Goal: Transaction & Acquisition: Purchase product/service

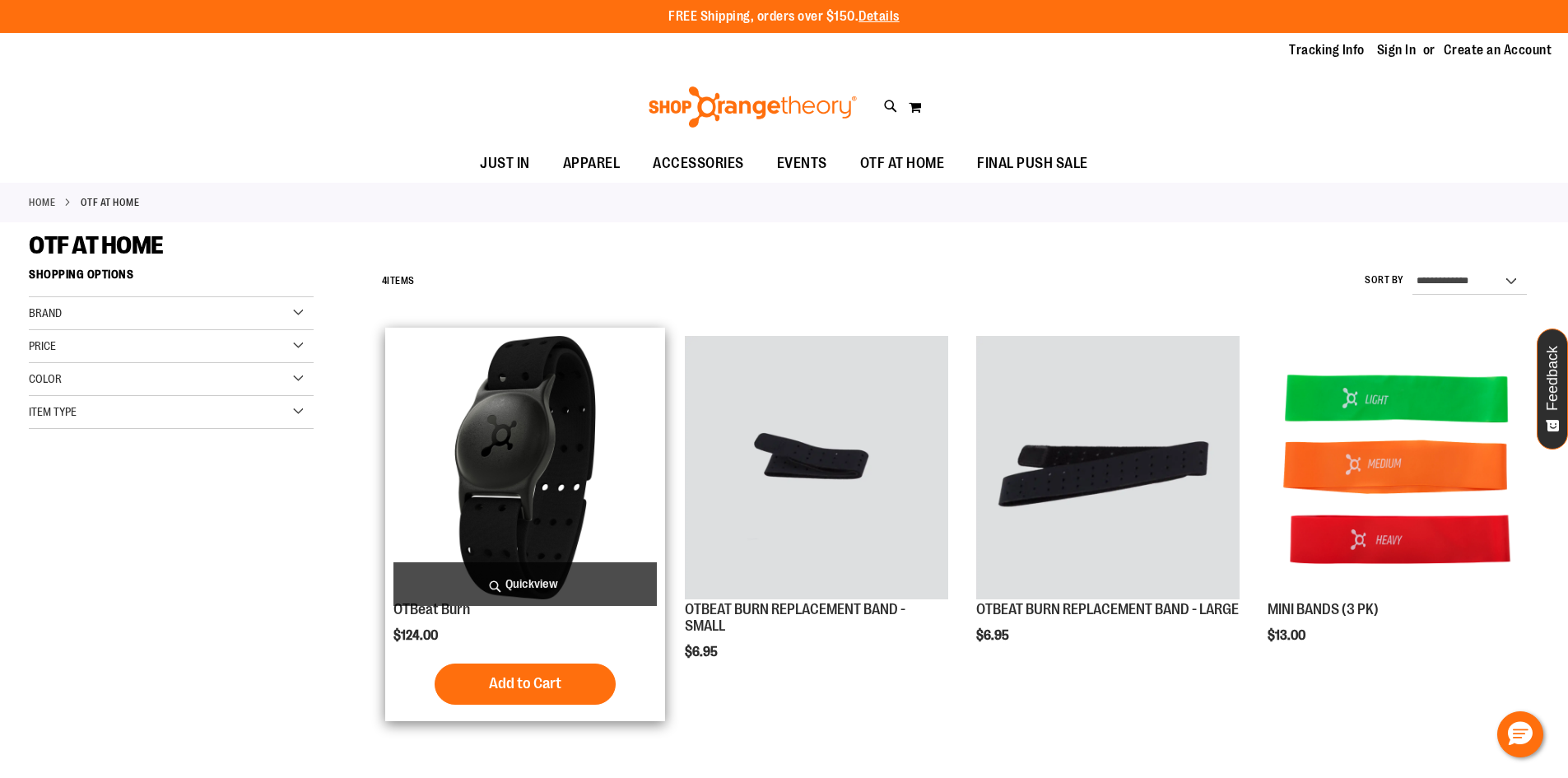
click at [533, 443] on img "product" at bounding box center [525, 467] width 264 height 263
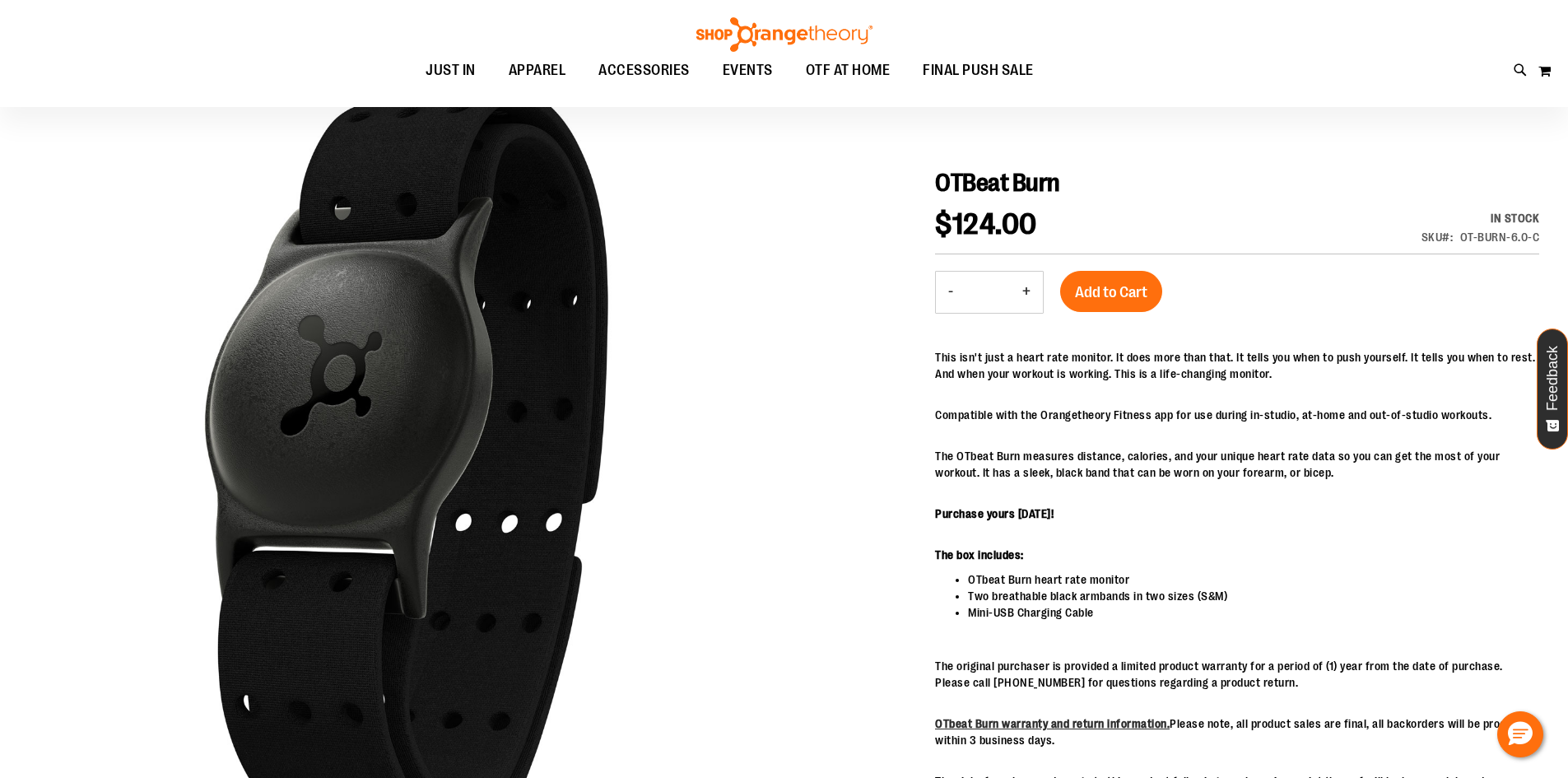
scroll to position [165, 0]
